Goal: Task Accomplishment & Management: Complete application form

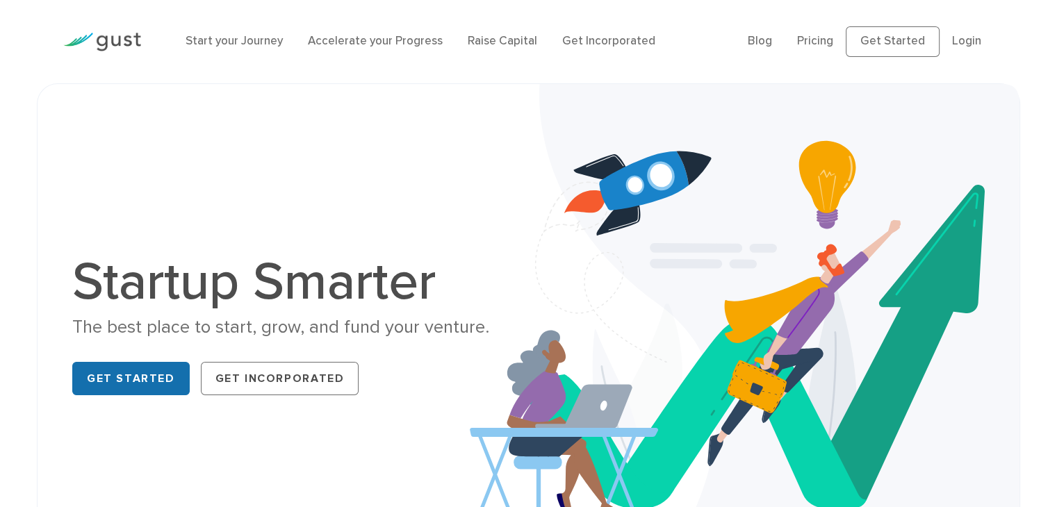
drag, startPoint x: 148, startPoint y: 373, endPoint x: 173, endPoint y: 362, distance: 27.4
click at [149, 373] on link "Get Started" at bounding box center [130, 378] width 117 height 33
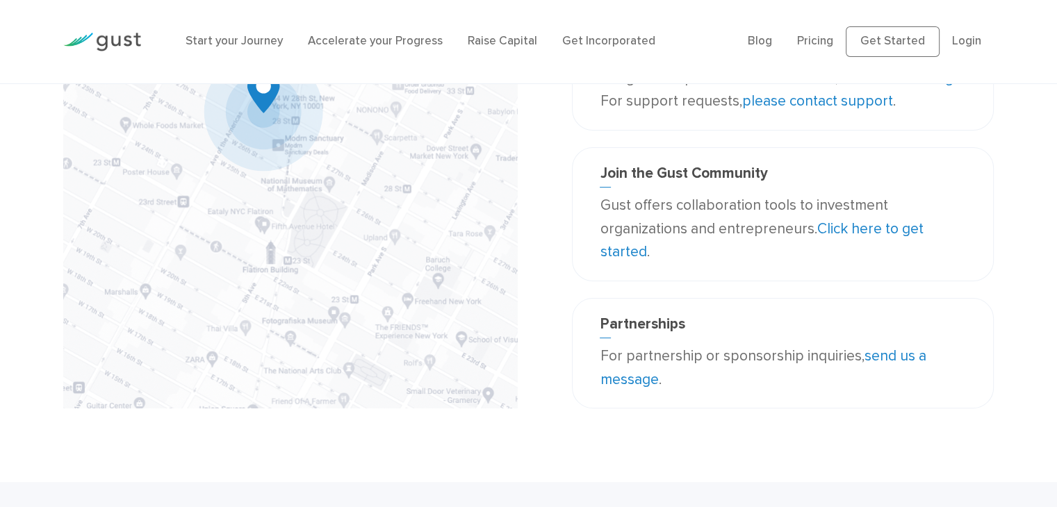
scroll to position [348, 0]
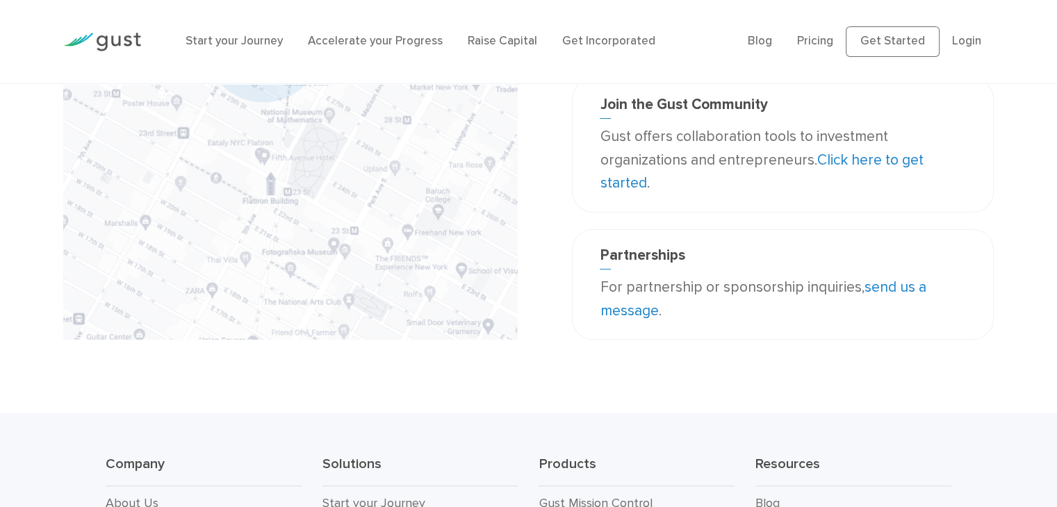
click at [882, 287] on link "send us a message" at bounding box center [763, 299] width 326 height 41
click at [948, 247] on h3 "Partnerships" at bounding box center [783, 258] width 366 height 23
click at [228, 40] on link "Start your Journey" at bounding box center [234, 41] width 97 height 14
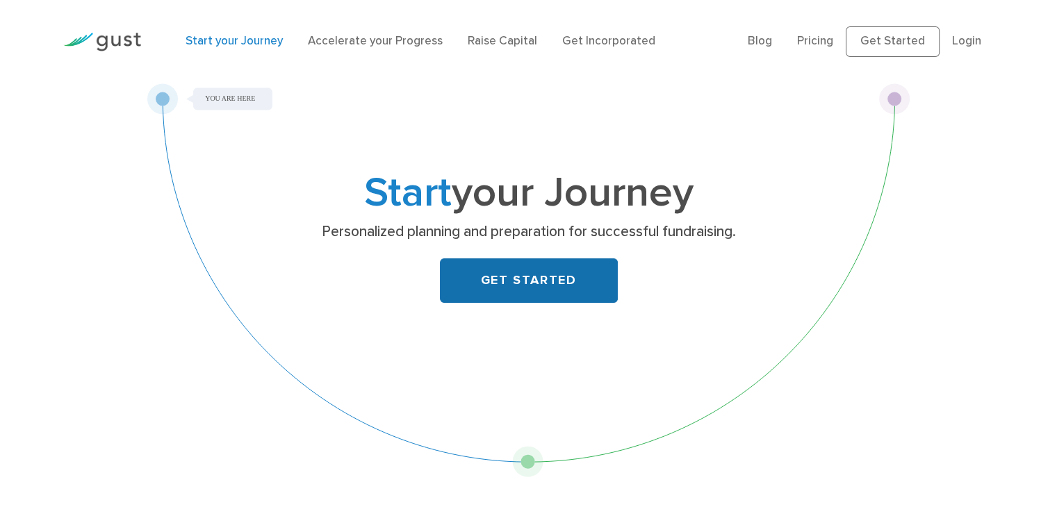
click at [560, 279] on link "GET STARTED" at bounding box center [529, 281] width 178 height 44
